Goal: Information Seeking & Learning: Learn about a topic

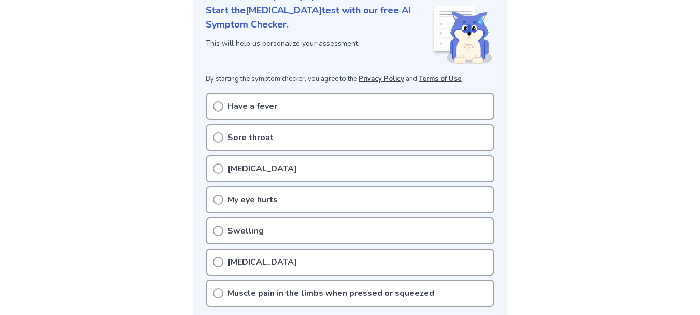
scroll to position [145, 0]
click at [222, 167] on circle at bounding box center [218, 167] width 9 height 9
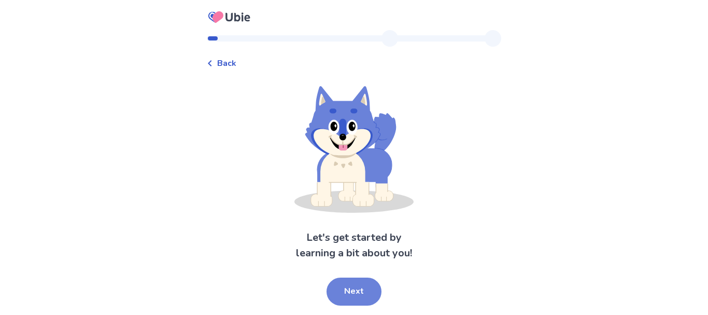
click at [343, 283] on button "Next" at bounding box center [354, 291] width 55 height 28
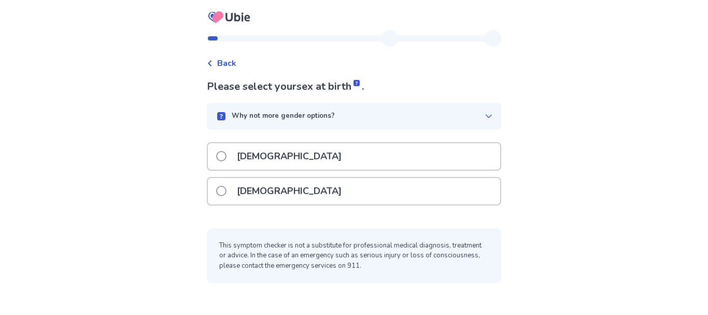
click at [227, 156] on span at bounding box center [221, 156] width 10 height 10
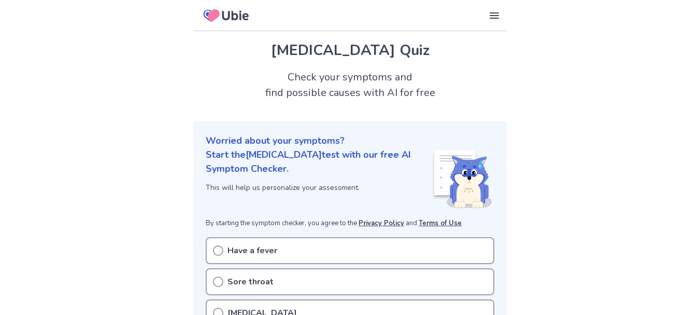
click at [490, 14] on icon at bounding box center [494, 15] width 12 height 12
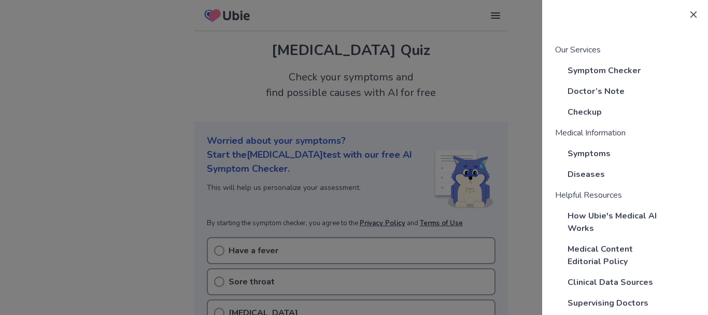
click at [690, 15] on icon at bounding box center [694, 14] width 8 height 8
